Goal: Information Seeking & Learning: Learn about a topic

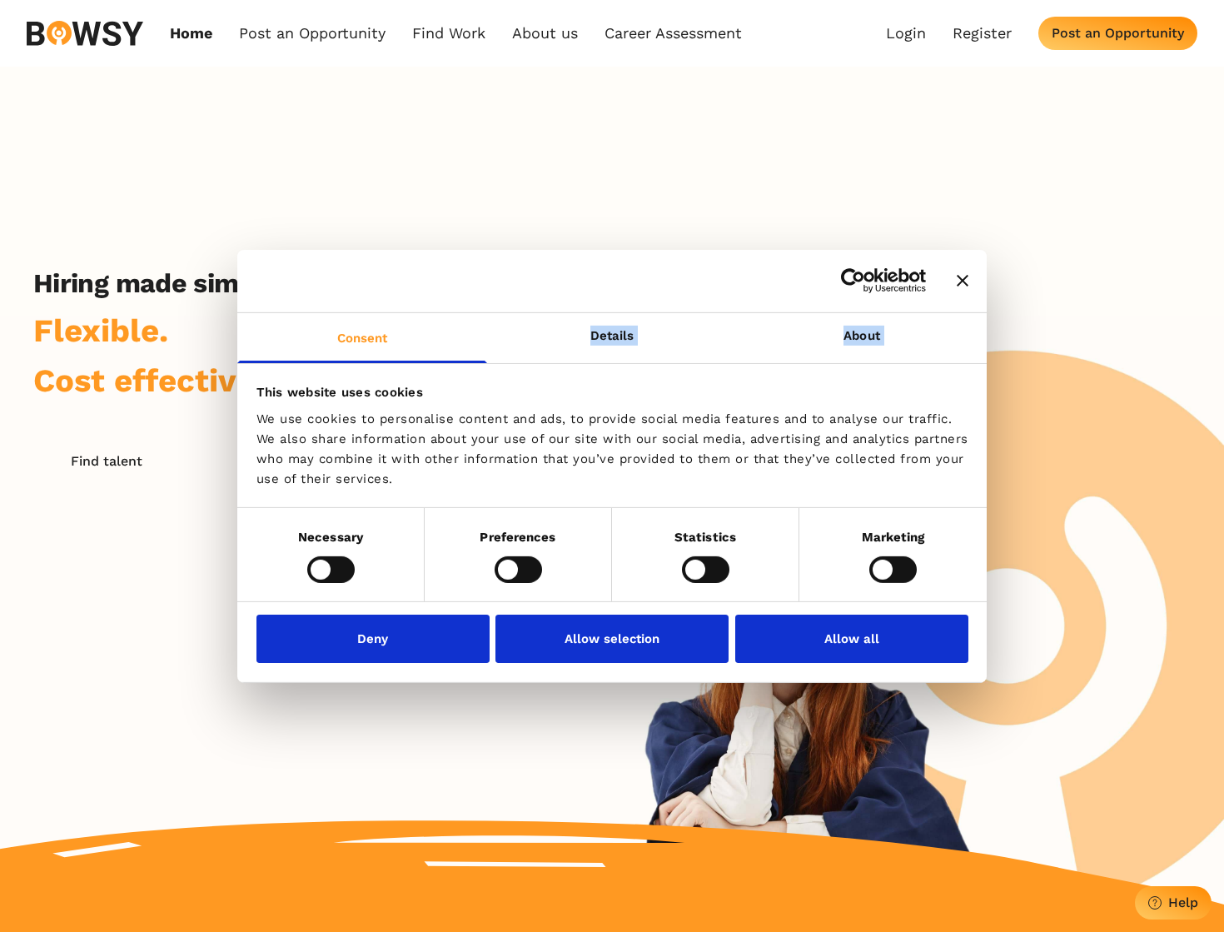
click at [468, 321] on div "Consent Details [#IABV2SETTINGS#] About This website uses cookies We use cookie…" at bounding box center [611, 465] width 749 height 433
click at [952, 289] on div at bounding box center [611, 280] width 749 height 63
click at [968, 286] on div at bounding box center [611, 280] width 749 height 63
click at [965, 275] on icon "Close banner" at bounding box center [963, 281] width 12 height 12
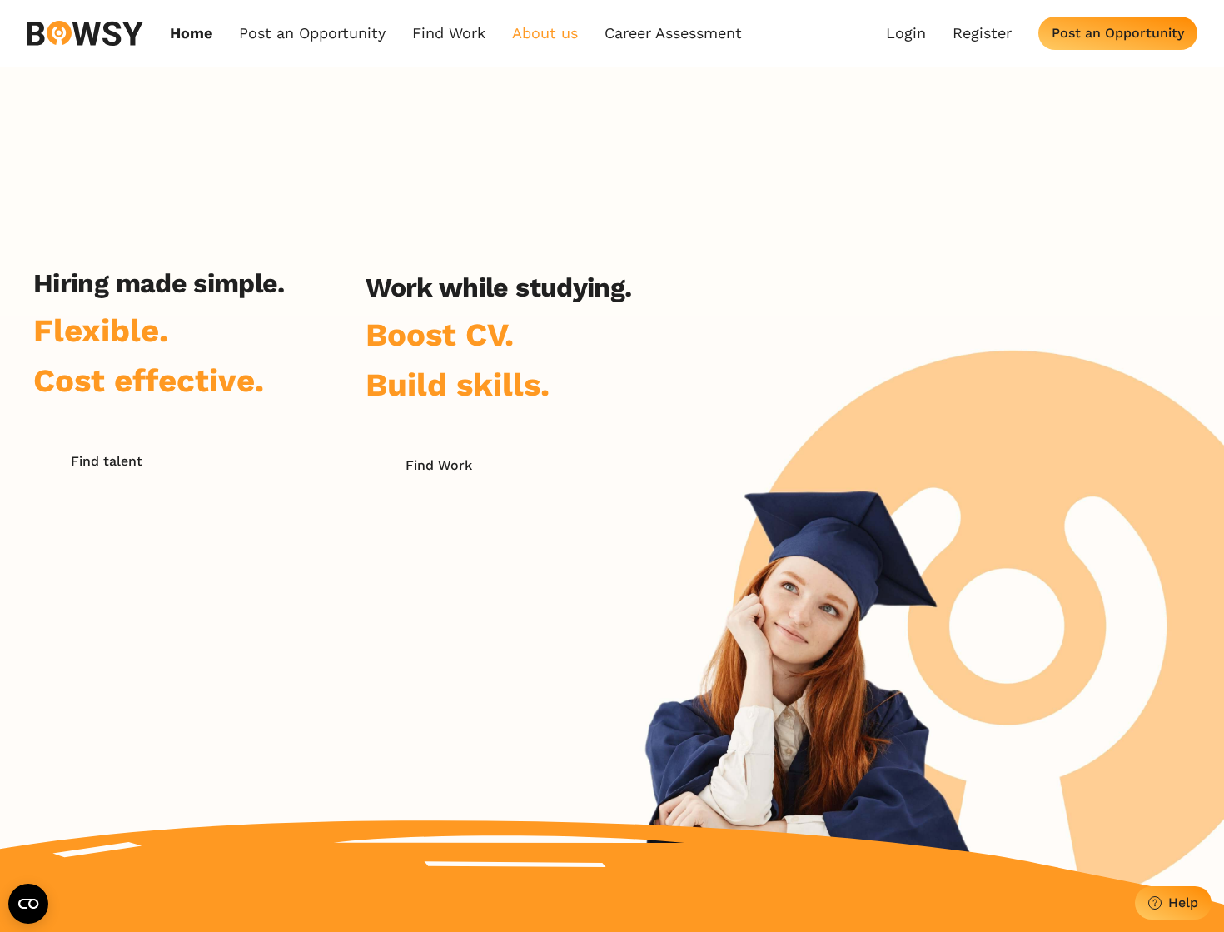
click at [568, 36] on link "About us" at bounding box center [545, 33] width 66 height 18
click at [570, 57] on link "Who we are" at bounding box center [601, 71] width 173 height 28
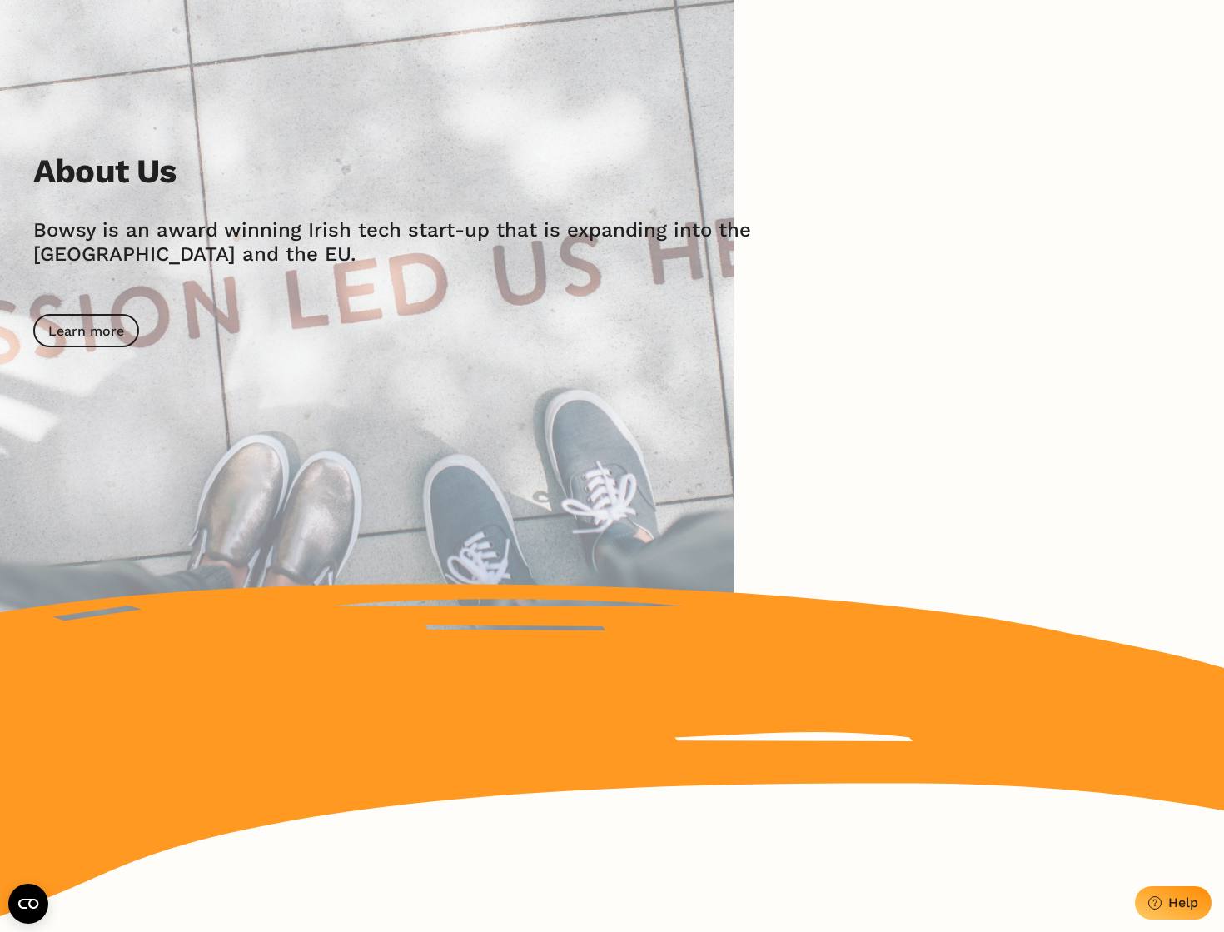
scroll to position [237, 0]
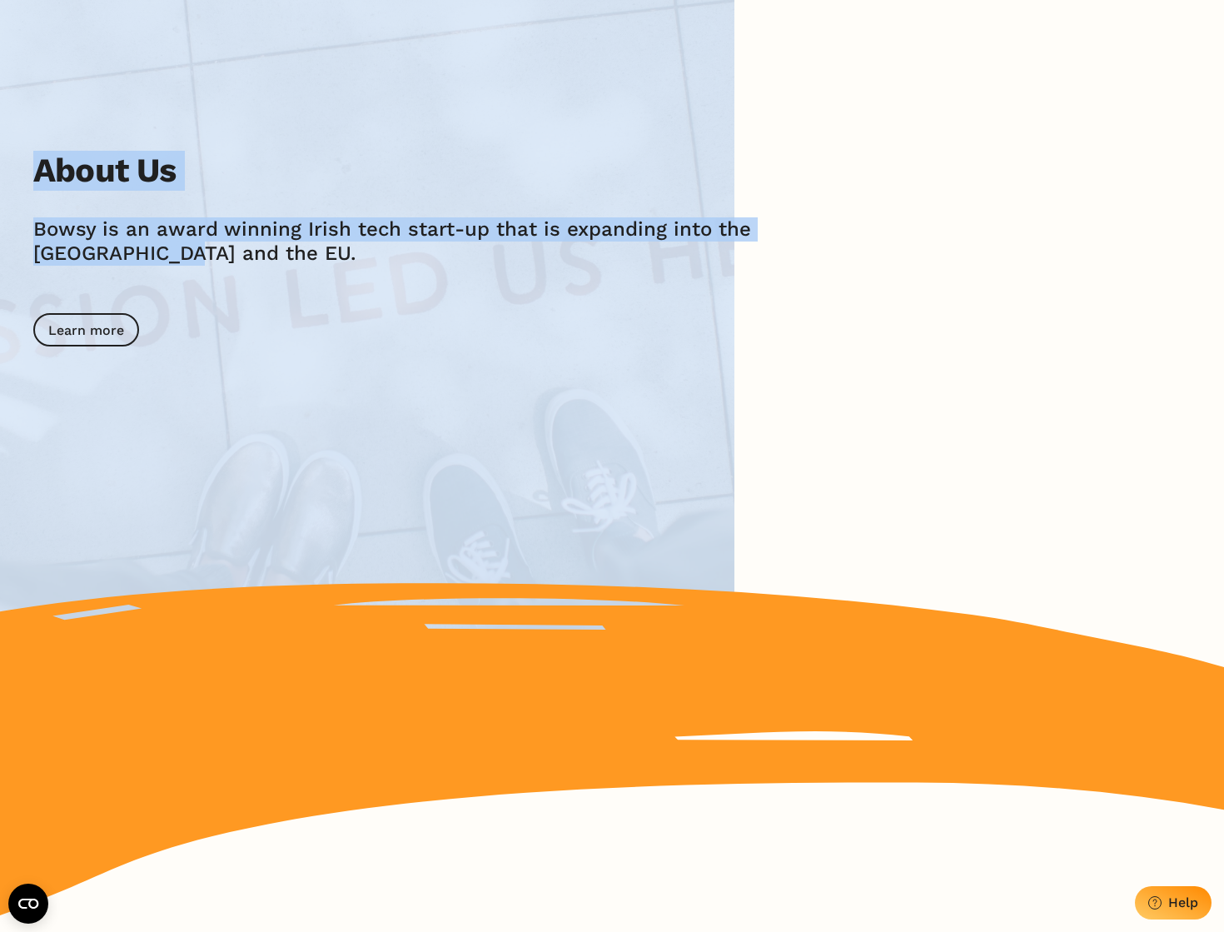
drag, startPoint x: 391, startPoint y: 249, endPoint x: 391, endPoint y: 140, distance: 109.1
click at [391, 140] on div "About Us [PERSON_NAME] is an award winning Irish tech start-up that is expandin…" at bounding box center [612, 248] width 1224 height 838
click at [391, 140] on img at bounding box center [367, 248] width 734 height 838
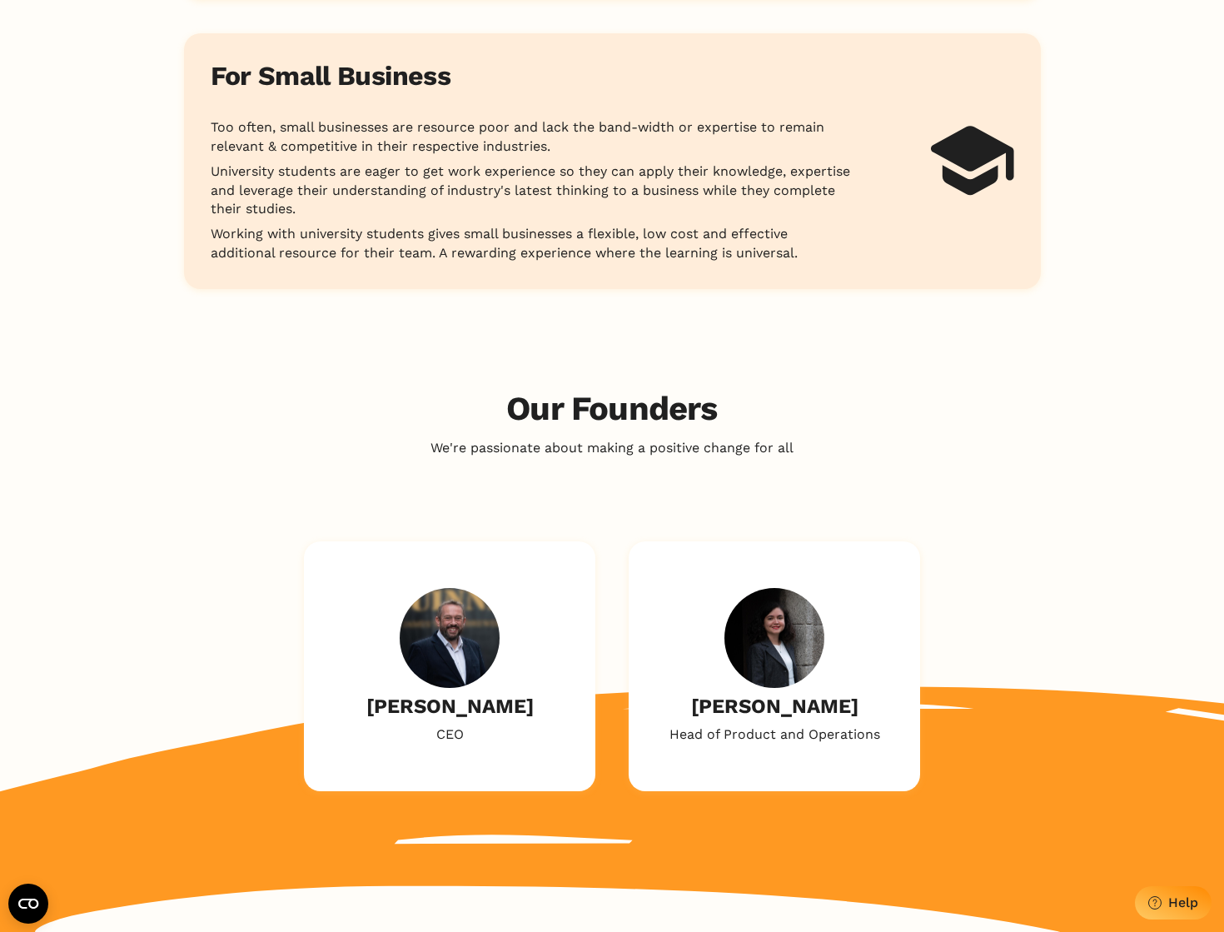
scroll to position [2224, 0]
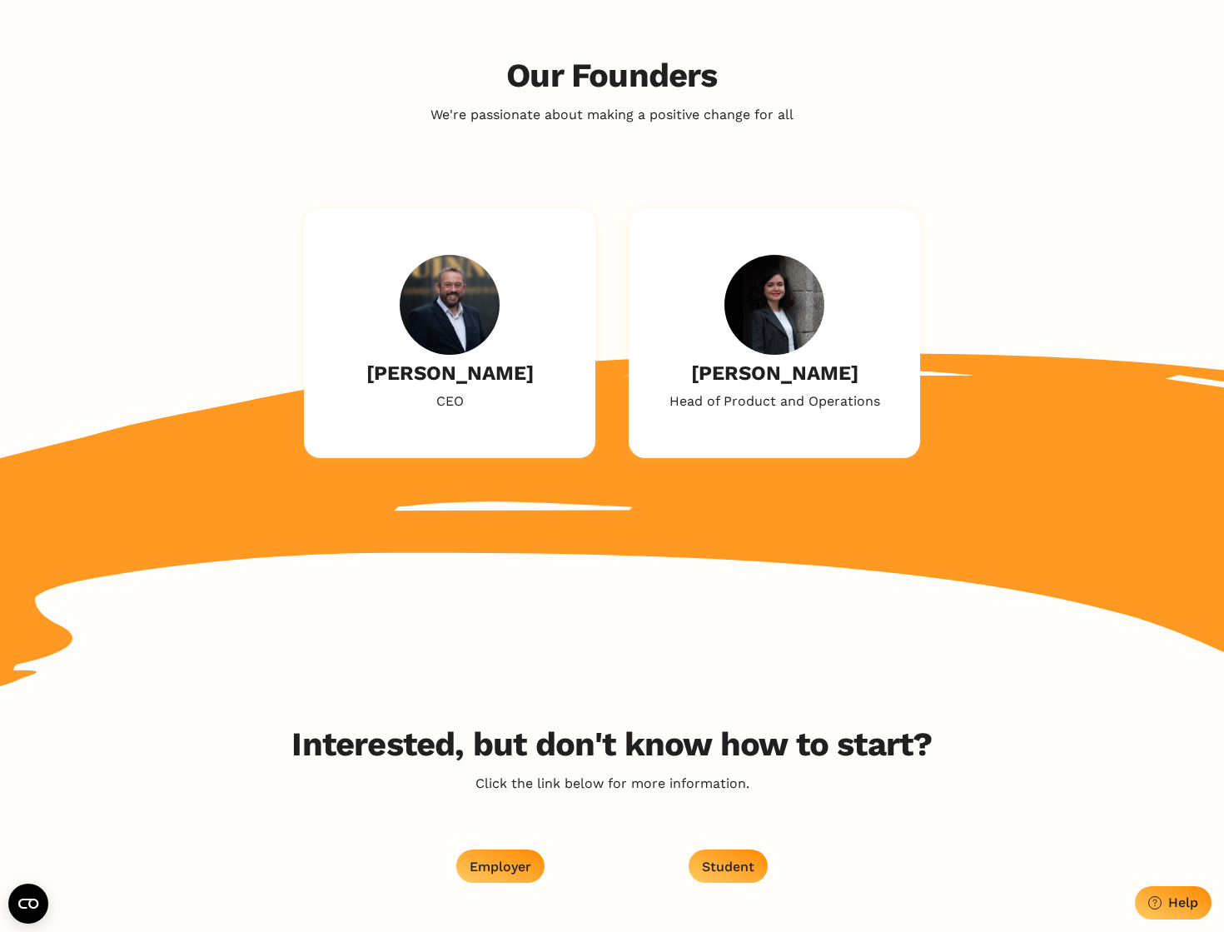
click at [401, 82] on div "Our Founders We're passionate about making a positive change for all" at bounding box center [612, 90] width 1224 height 68
